Goal: Book appointment/travel/reservation

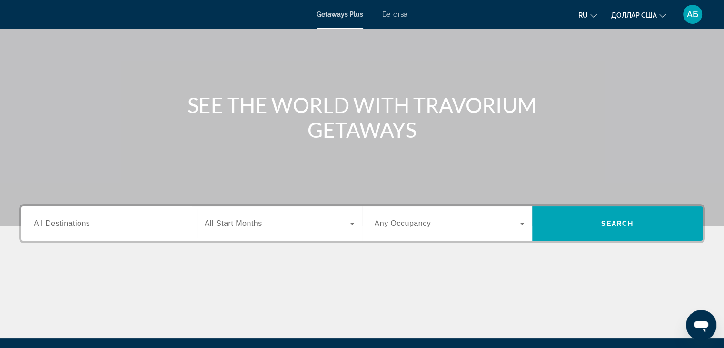
scroll to position [95, 0]
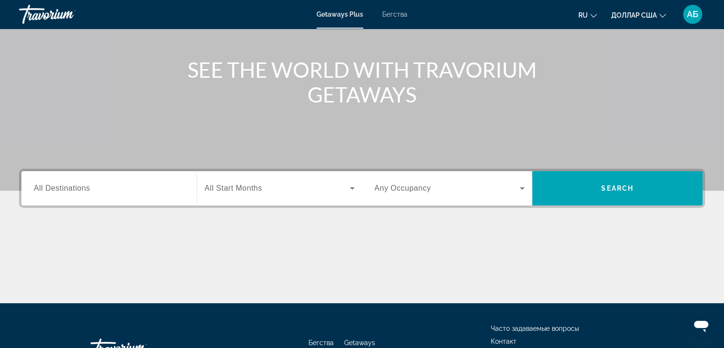
click at [61, 192] on label "Destination All Destinations" at bounding box center [62, 188] width 56 height 9
click at [61, 192] on input "Destination All Destinations" at bounding box center [109, 188] width 150 height 11
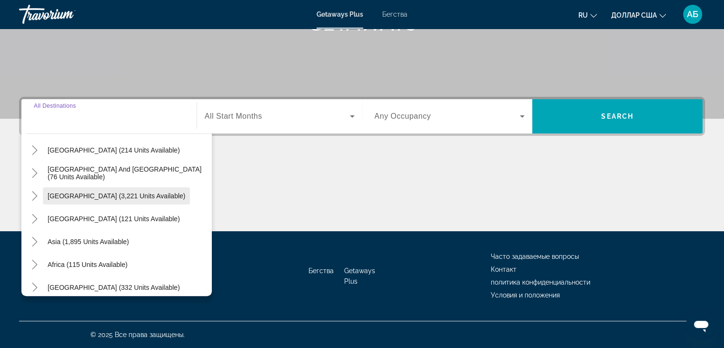
scroll to position [154, 0]
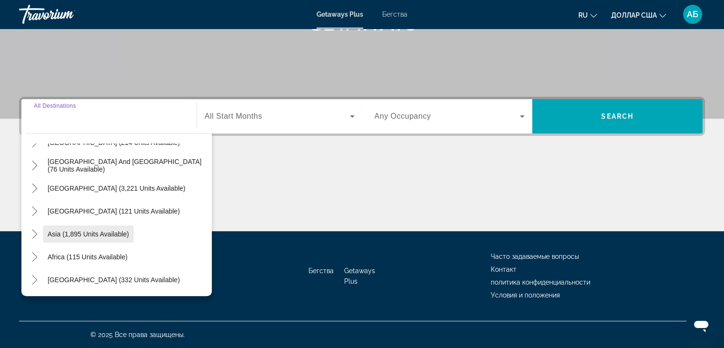
click at [70, 231] on span "Asia (1,895 units available)" at bounding box center [88, 234] width 81 height 8
type input "**********"
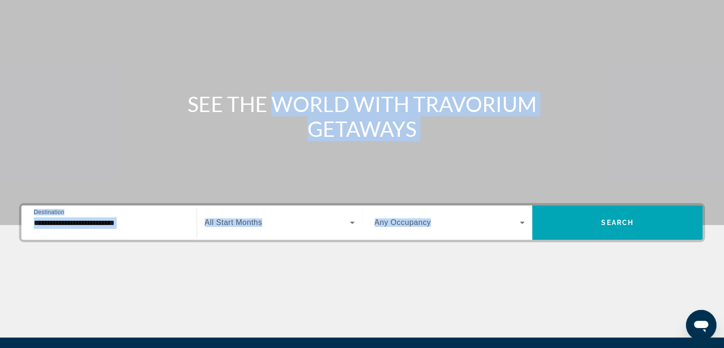
scroll to position [0, 0]
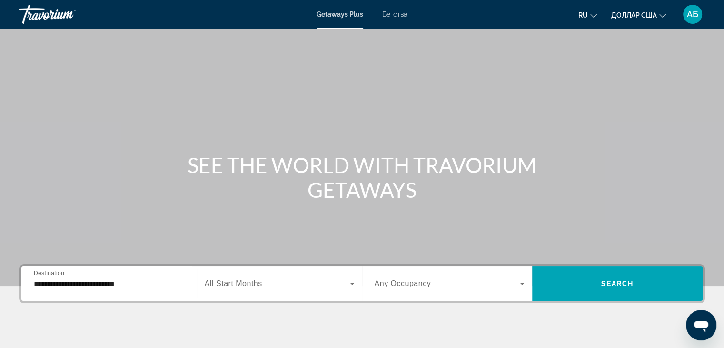
click at [11, 0] on html "**********" at bounding box center [362, 174] width 724 height 348
click at [392, 14] on font "Бегства" at bounding box center [394, 14] width 25 height 8
click at [392, 14] on font "Бегства" at bounding box center [395, 14] width 26 height 8
click at [394, 14] on font "Бегства" at bounding box center [395, 14] width 26 height 8
click at [412, 39] on div "Основное содержание" at bounding box center [362, 143] width 724 height 286
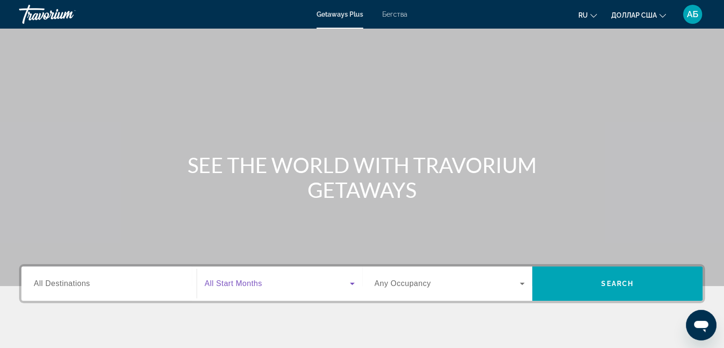
click at [350, 283] on icon "Search widget" at bounding box center [352, 283] width 11 height 11
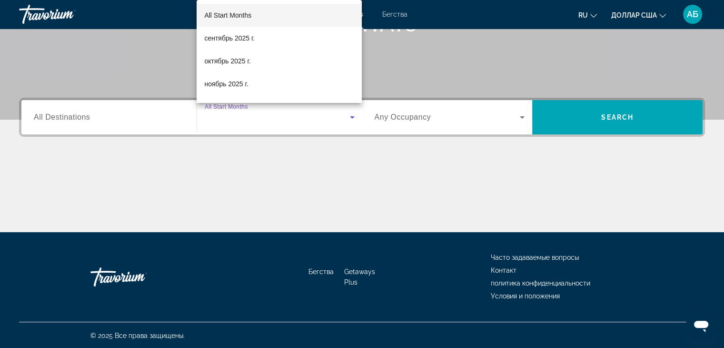
scroll to position [167, 0]
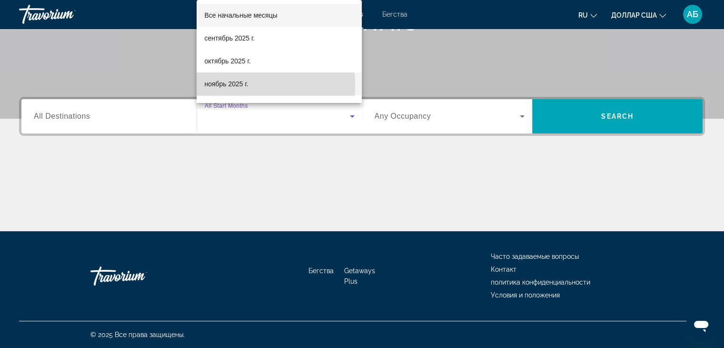
click at [212, 85] on font "ноябрь 2025 г." at bounding box center [226, 84] width 44 height 8
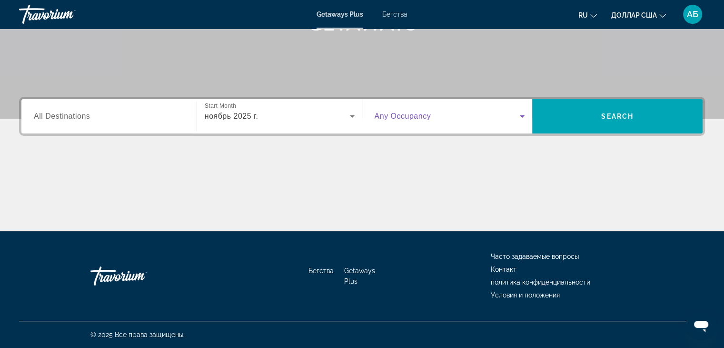
click at [522, 116] on icon "Search widget" at bounding box center [522, 116] width 5 height 2
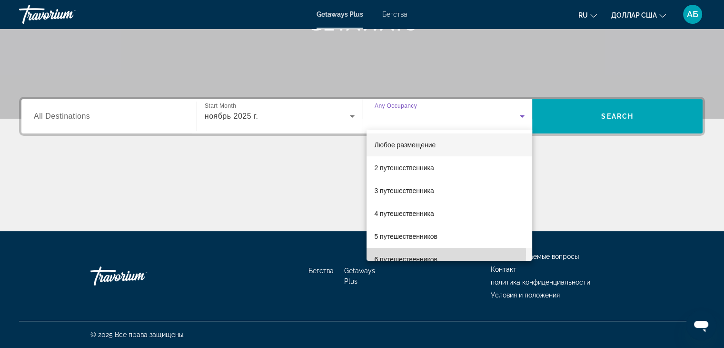
click at [397, 254] on span "6 путешественников" at bounding box center [405, 258] width 63 height 11
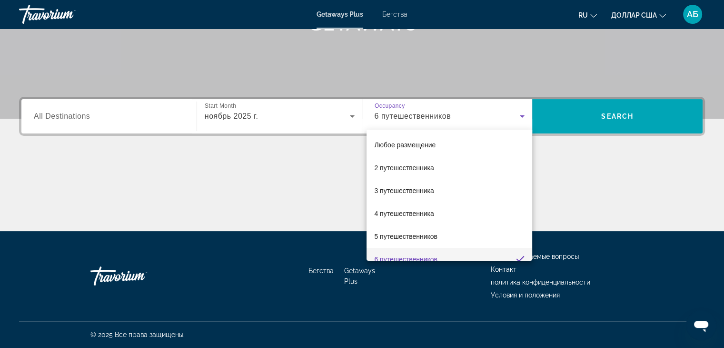
scroll to position [10, 0]
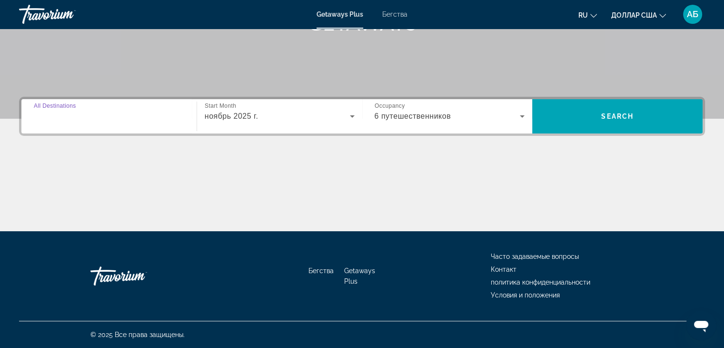
click at [110, 119] on input "Destination All Destinations" at bounding box center [109, 116] width 150 height 11
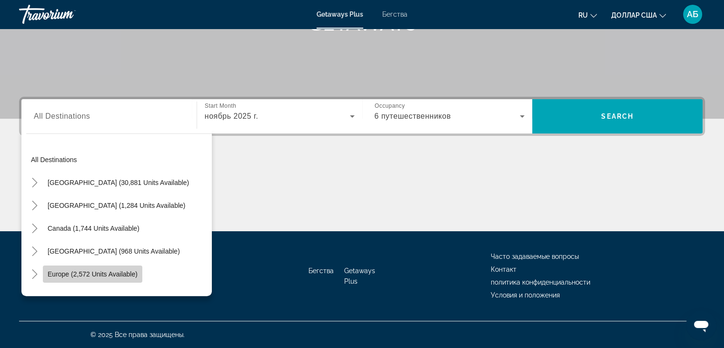
click at [102, 267] on span "Search widget" at bounding box center [93, 273] width 100 height 23
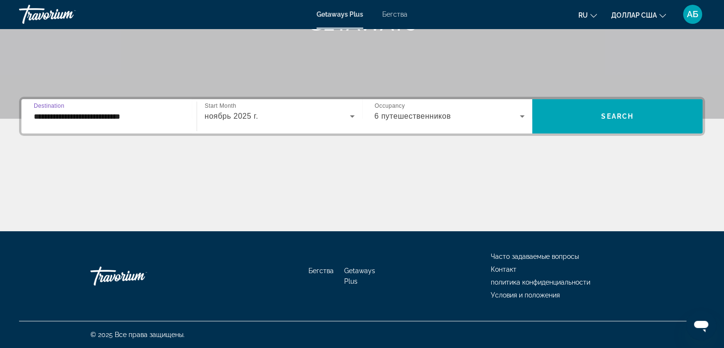
click at [123, 118] on input "**********" at bounding box center [109, 116] width 150 height 11
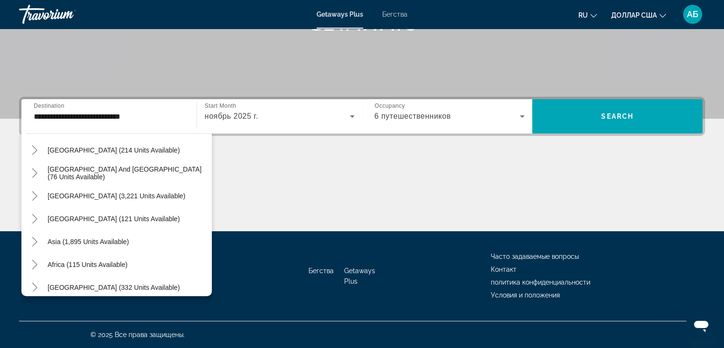
scroll to position [589, 0]
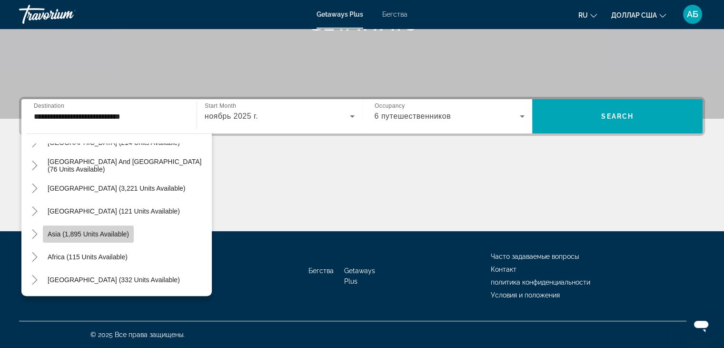
click at [98, 233] on span "Asia (1,895 units available)" at bounding box center [88, 234] width 81 height 8
type input "**********"
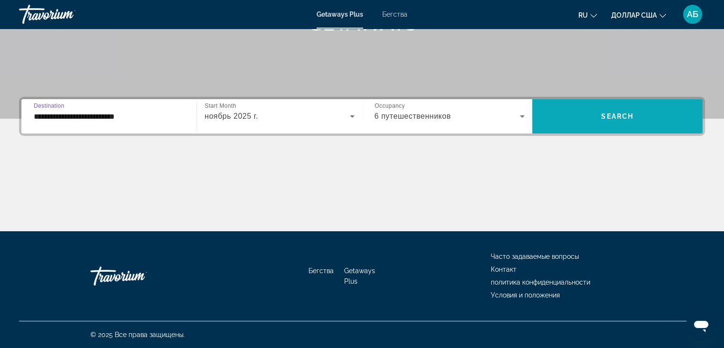
click at [584, 127] on span "Search widget" at bounding box center [617, 116] width 170 height 23
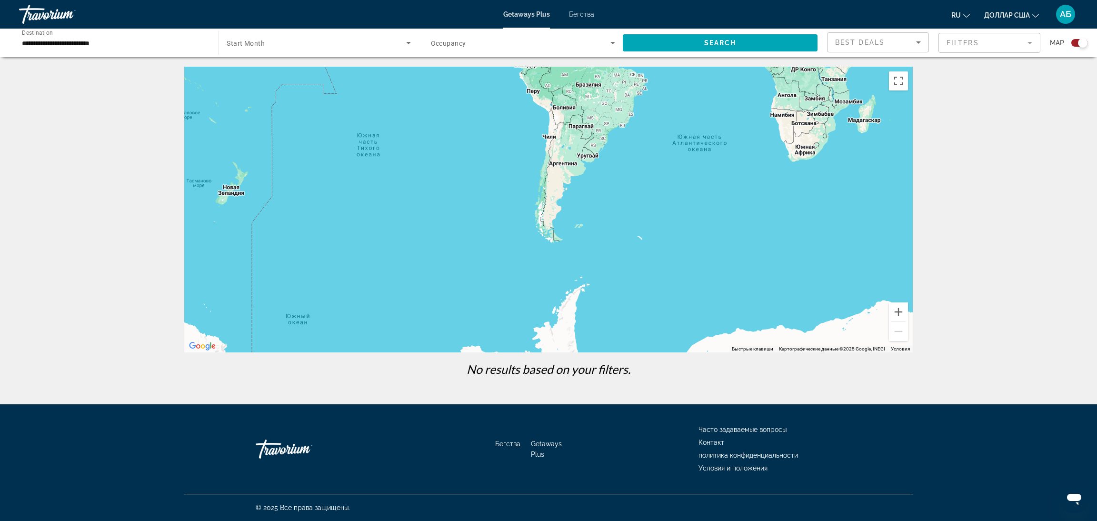
drag, startPoint x: 573, startPoint y: 210, endPoint x: 725, endPoint y: -46, distance: 297.8
click at [731, 0] on html "**********" at bounding box center [548, 260] width 1097 height 521
click at [731, 47] on div "Map" at bounding box center [1069, 42] width 38 height 21
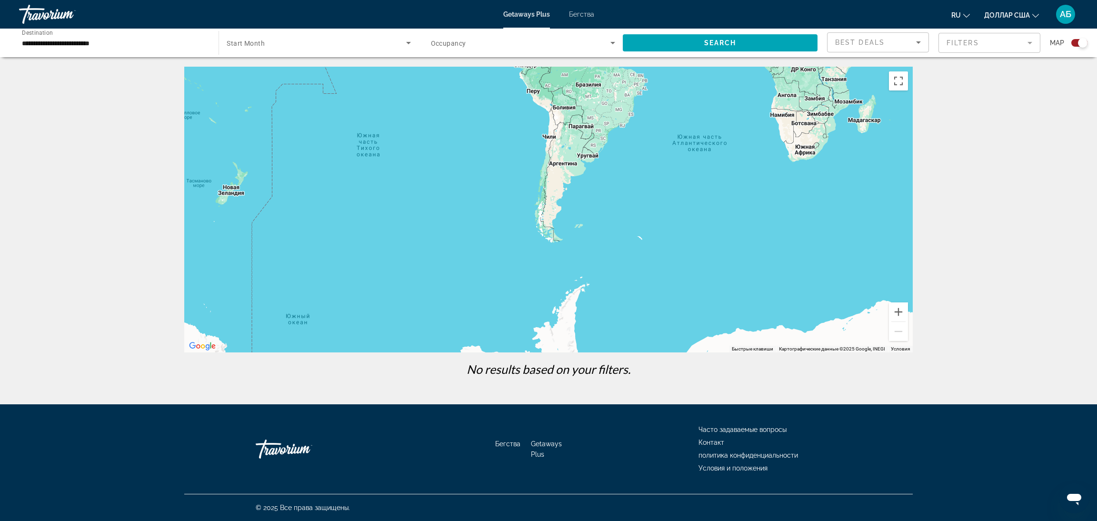
click at [731, 47] on div "Map" at bounding box center [1069, 42] width 38 height 21
